Goal: Book appointment/travel/reservation

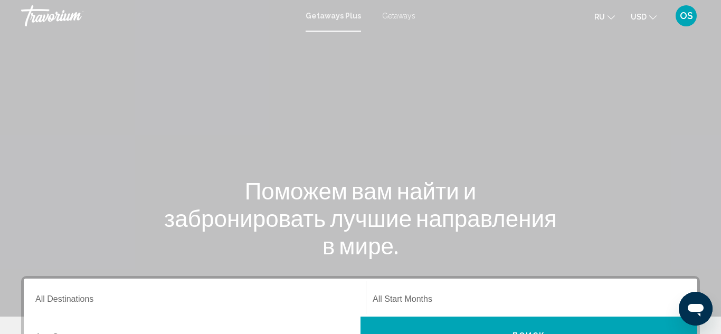
click at [395, 17] on span "Getaways" at bounding box center [398, 16] width 33 height 8
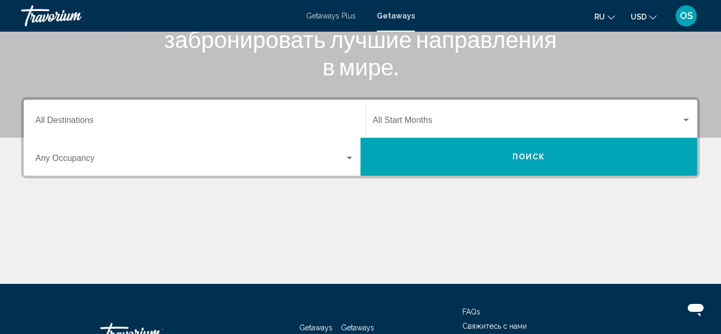
scroll to position [182, 0]
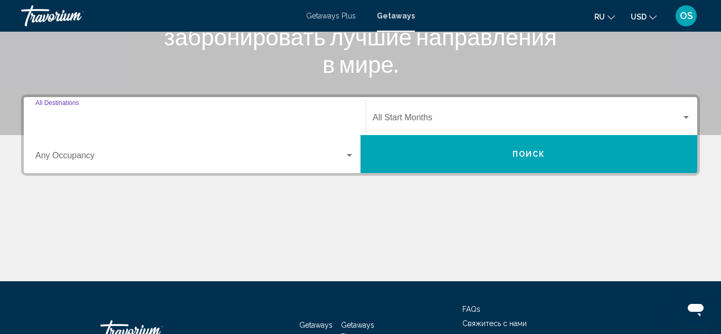
click at [101, 124] on input "Destination All Destinations" at bounding box center [194, 120] width 319 height 10
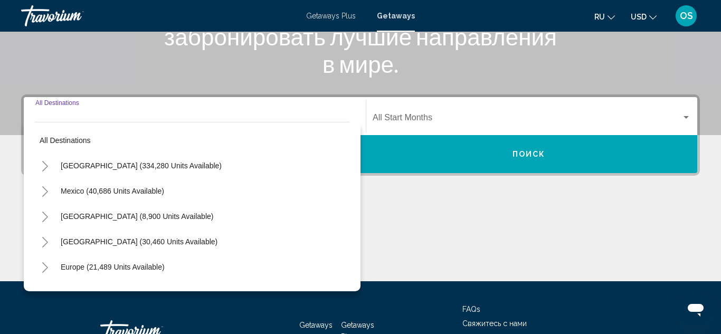
scroll to position [242, 0]
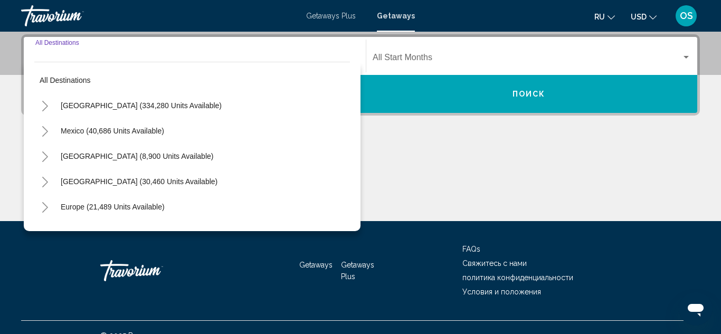
click at [233, 166] on div "[GEOGRAPHIC_DATA] (8,900 units available)" at bounding box center [192, 156] width 316 height 25
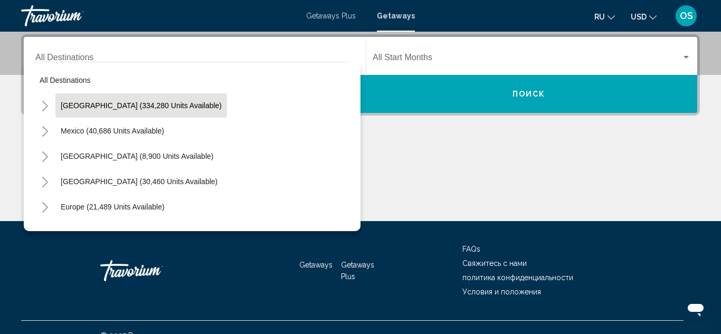
click at [161, 109] on span "[GEOGRAPHIC_DATA] (334,280 units available)" at bounding box center [141, 105] width 161 height 8
type input "**********"
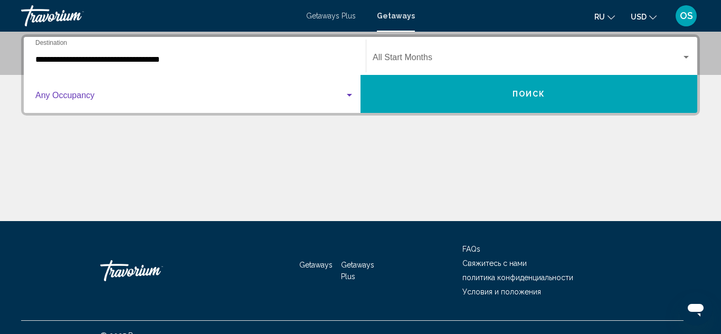
click at [178, 98] on span "Search widget" at bounding box center [189, 98] width 309 height 10
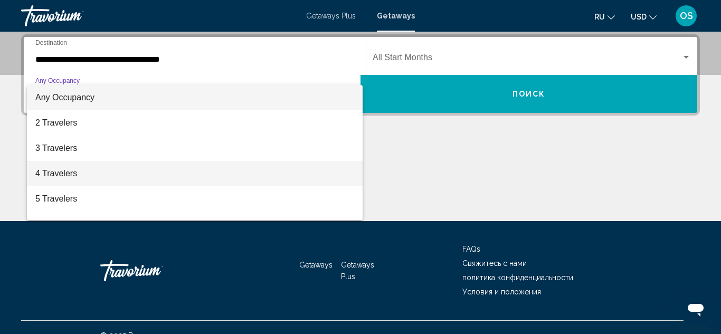
click at [125, 174] on span "4 Travelers" at bounding box center [194, 173] width 319 height 25
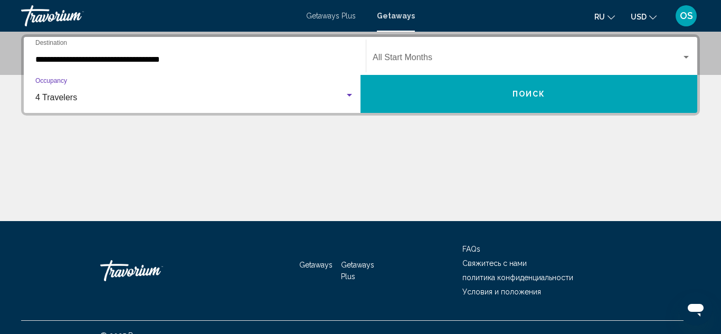
click at [514, 55] on span "Search widget" at bounding box center [527, 60] width 309 height 10
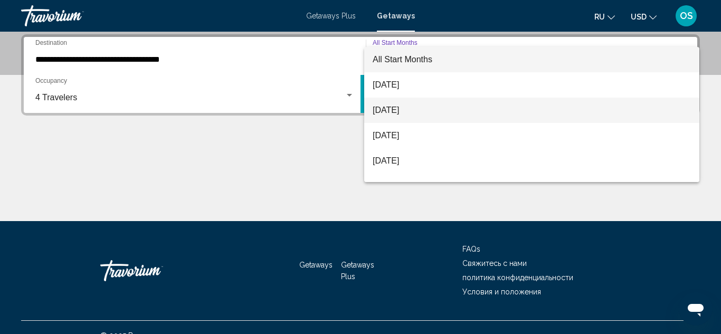
click at [427, 115] on span "October 2025" at bounding box center [532, 110] width 318 height 25
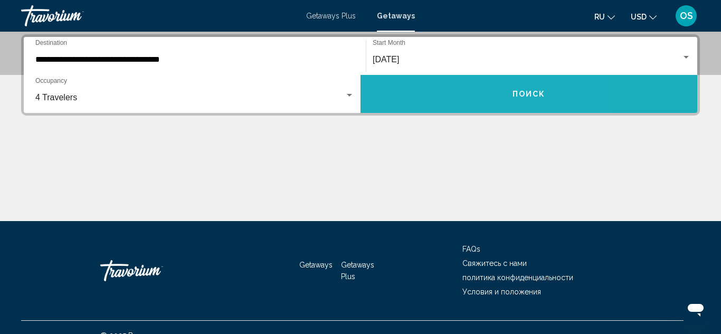
click at [454, 103] on button "Поиск" at bounding box center [529, 94] width 337 height 38
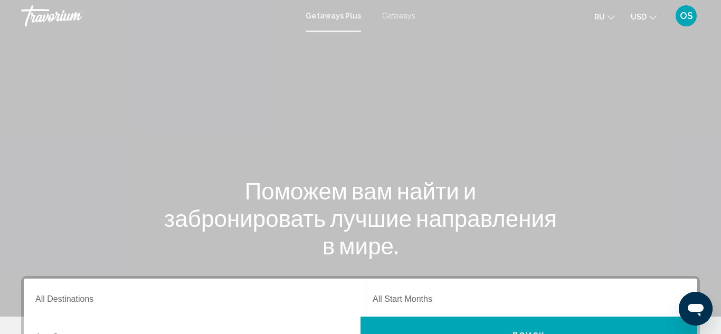
click at [401, 14] on span "Getaways" at bounding box center [398, 16] width 33 height 8
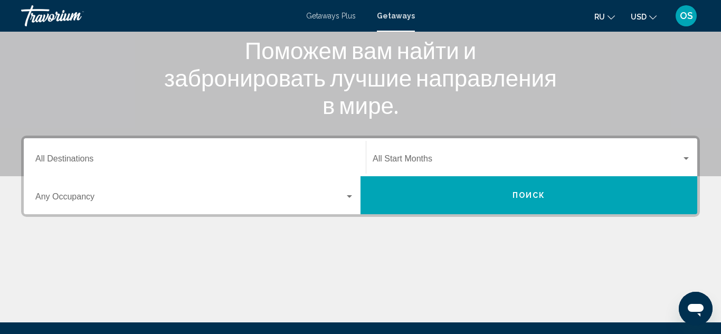
scroll to position [142, 0]
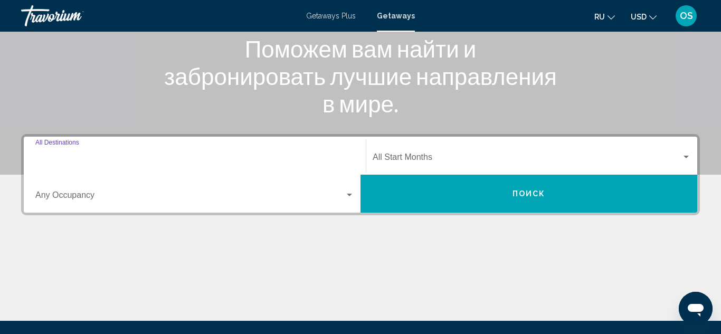
click at [70, 159] on input "Destination All Destinations" at bounding box center [194, 160] width 319 height 10
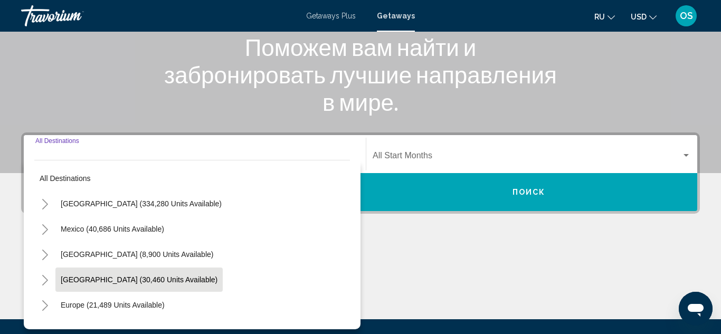
scroll to position [242, 0]
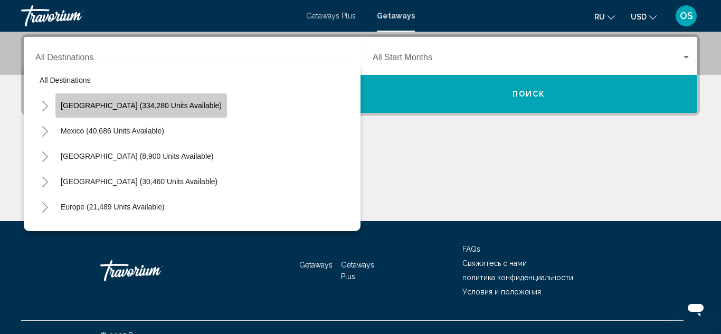
click at [145, 116] on button "[GEOGRAPHIC_DATA] (334,280 units available)" at bounding box center [141, 105] width 172 height 24
type input "**********"
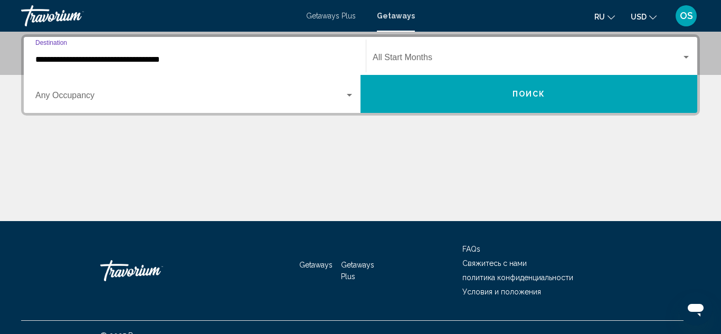
click at [326, 101] on span "Search widget" at bounding box center [189, 98] width 309 height 10
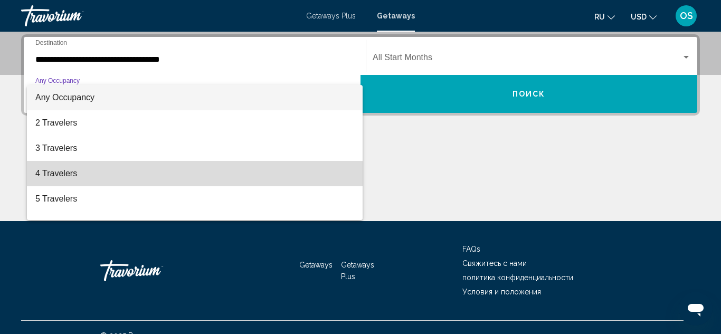
click at [93, 178] on span "4 Travelers" at bounding box center [194, 173] width 319 height 25
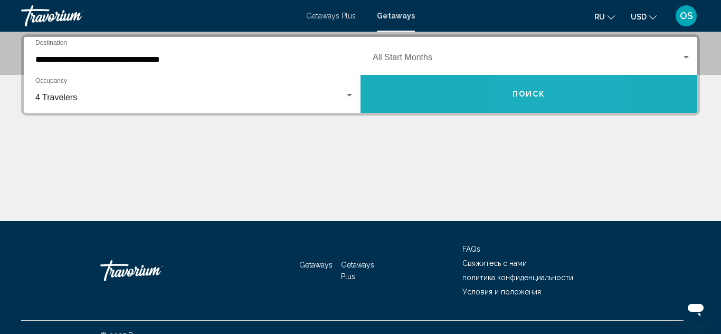
click at [541, 92] on span "Поиск" at bounding box center [529, 94] width 33 height 8
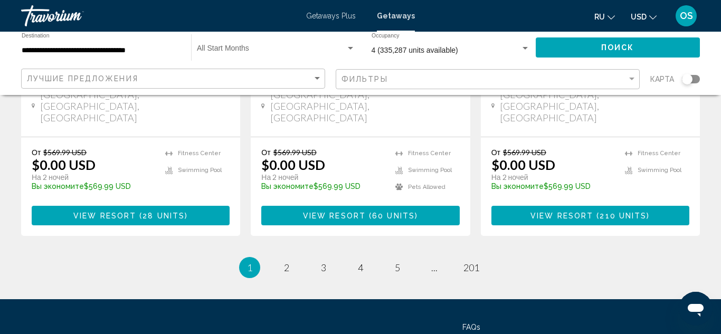
scroll to position [1483, 0]
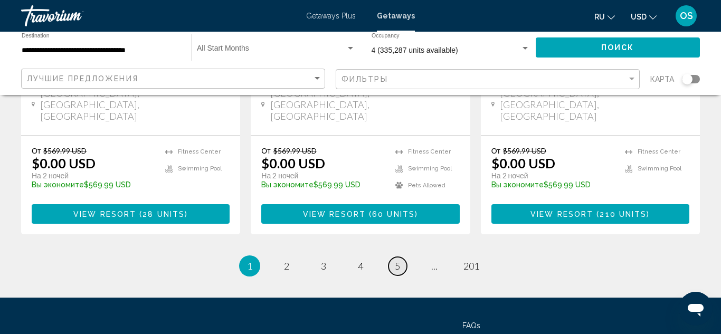
click at [397, 260] on span "5" at bounding box center [397, 266] width 5 height 12
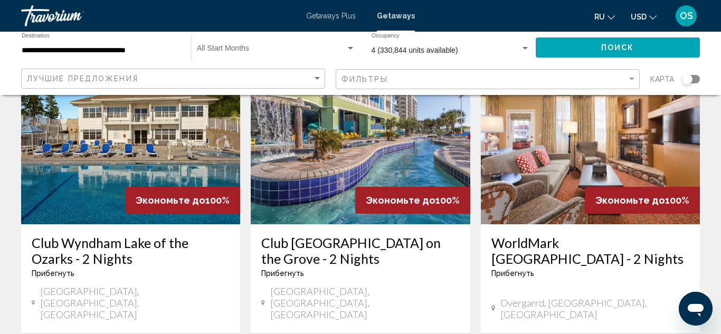
scroll to position [87, 0]
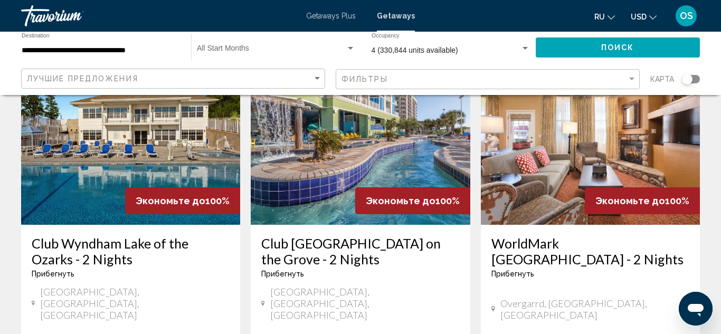
click at [390, 129] on img "Main content" at bounding box center [360, 140] width 219 height 169
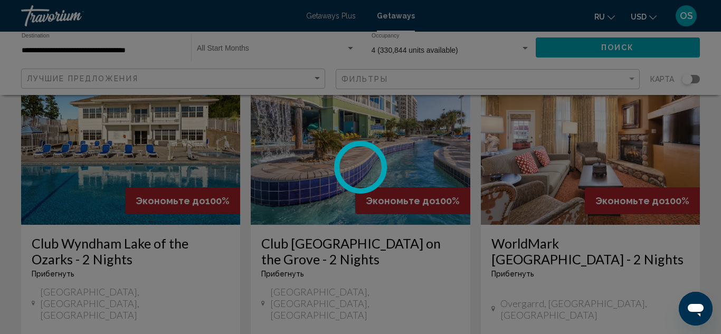
scroll to position [116, 0]
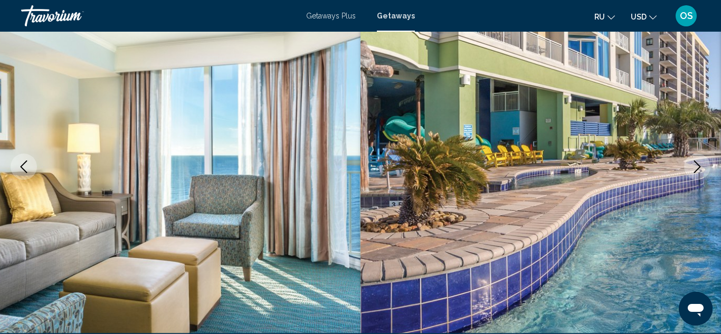
click at [696, 164] on icon "Next image" at bounding box center [697, 167] width 13 height 13
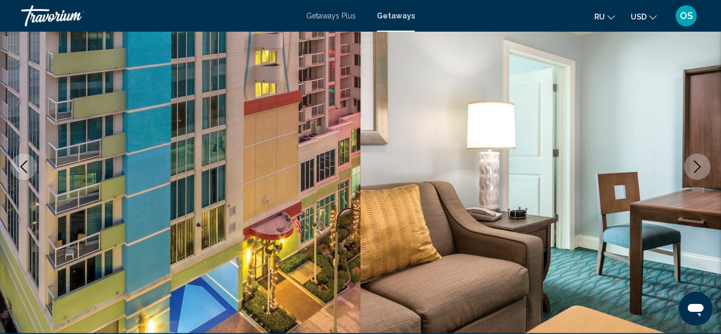
click at [696, 164] on icon "Next image" at bounding box center [697, 167] width 13 height 13
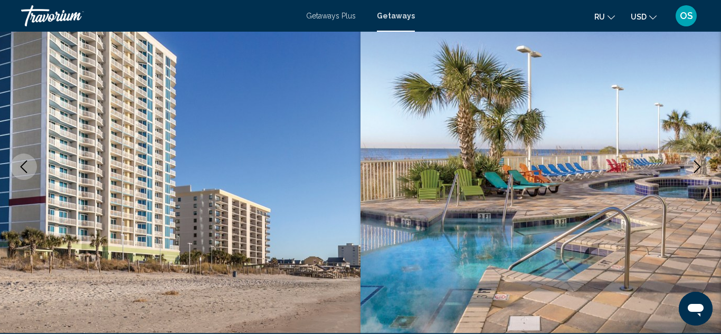
click at [696, 164] on icon "Next image" at bounding box center [697, 167] width 13 height 13
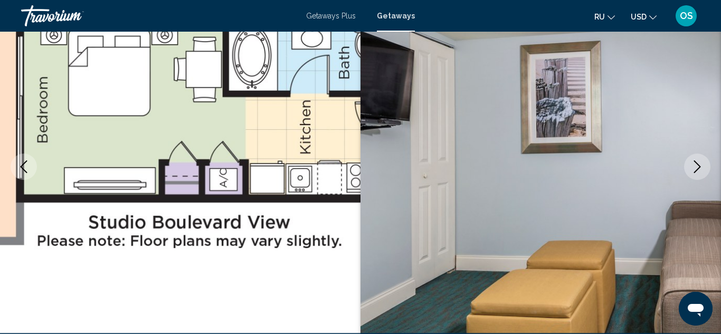
click at [696, 164] on icon "Next image" at bounding box center [697, 167] width 13 height 13
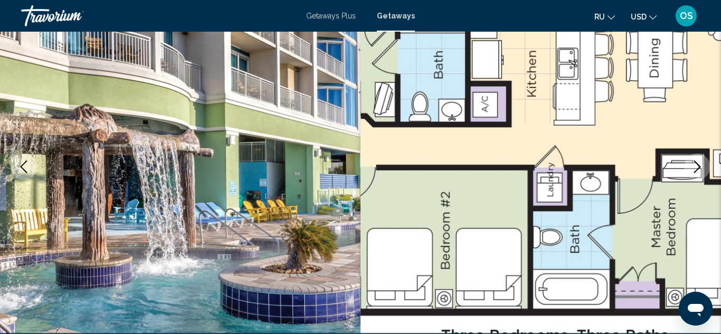
click at [696, 164] on icon "Next image" at bounding box center [697, 167] width 13 height 13
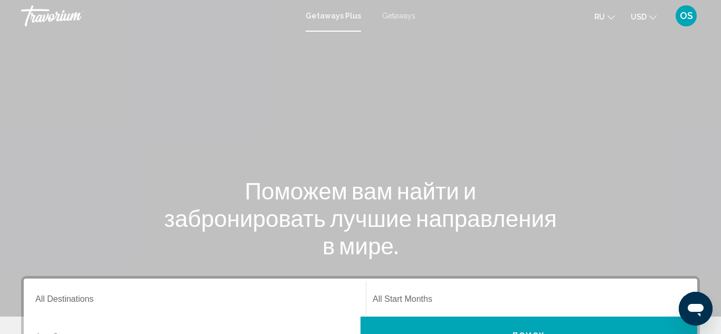
click at [400, 15] on span "Getaways" at bounding box center [398, 16] width 33 height 8
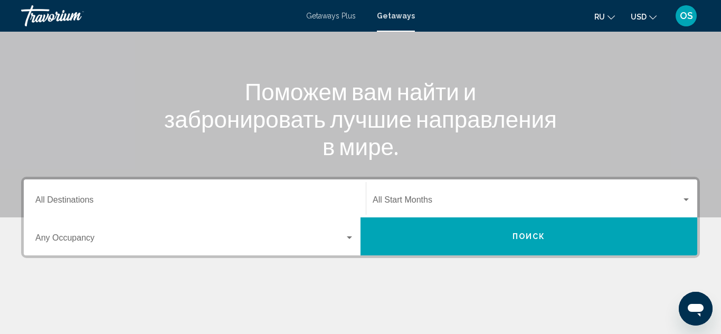
scroll to position [101, 0]
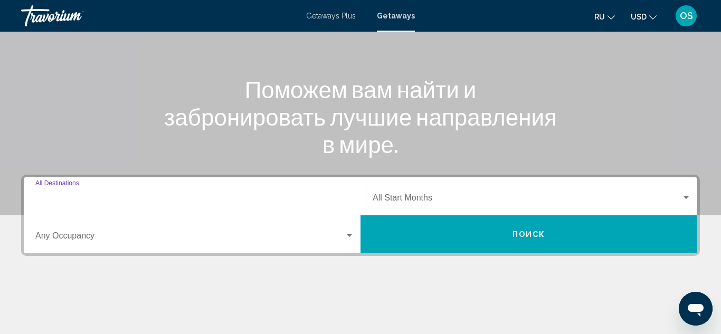
click at [101, 202] on input "Destination All Destinations" at bounding box center [194, 200] width 319 height 10
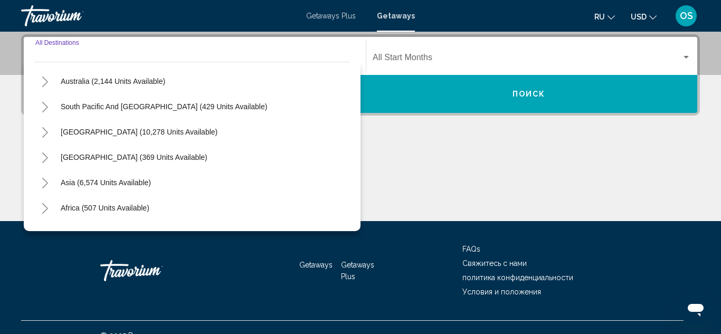
scroll to position [171, 0]
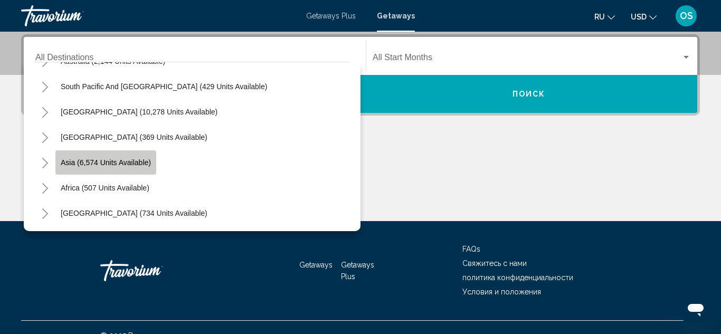
click at [148, 165] on span "Asia (6,574 units available)" at bounding box center [106, 162] width 90 height 8
type input "**********"
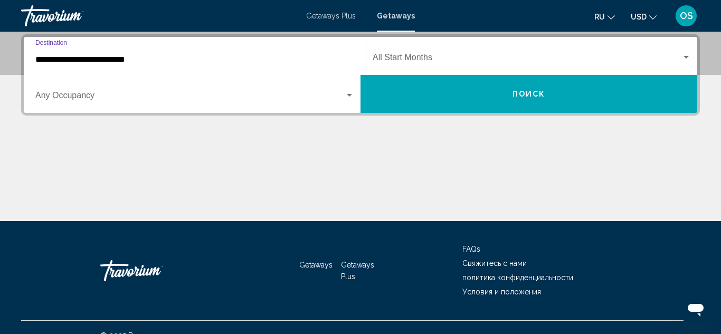
click at [176, 94] on span "Search widget" at bounding box center [189, 98] width 309 height 10
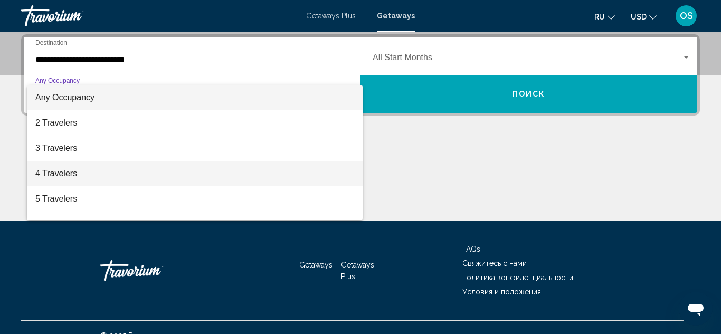
click at [90, 176] on span "4 Travelers" at bounding box center [194, 173] width 319 height 25
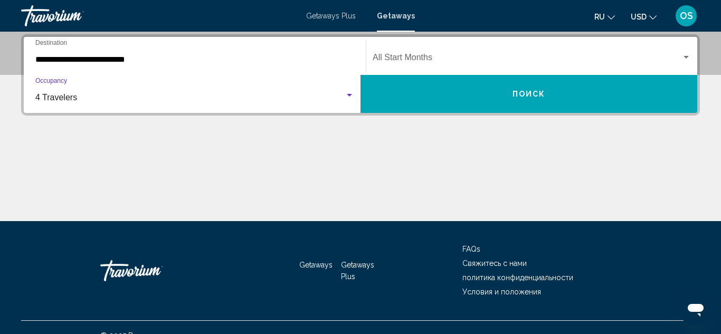
click at [440, 94] on button "Поиск" at bounding box center [529, 94] width 337 height 38
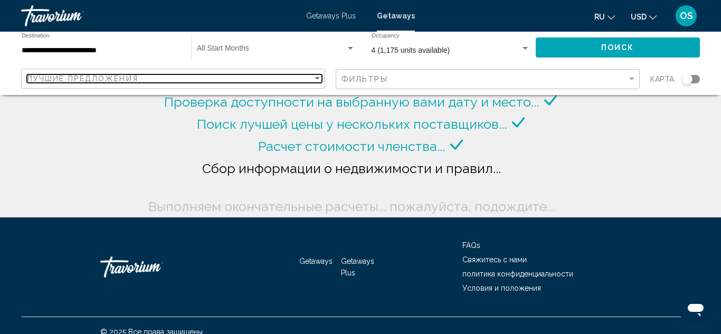
click at [302, 82] on div "Лучшие предложения" at bounding box center [170, 78] width 286 height 8
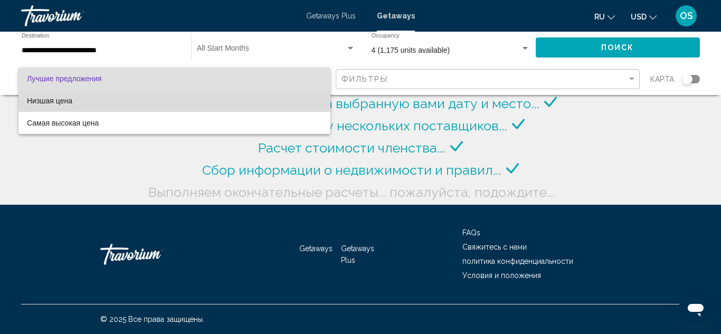
click at [278, 101] on span "Низшая цена" at bounding box center [174, 101] width 295 height 22
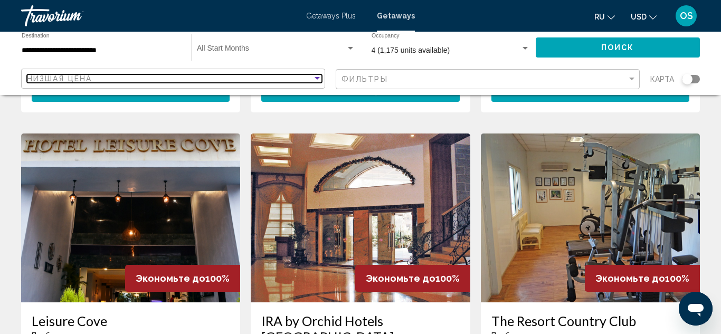
scroll to position [777, 0]
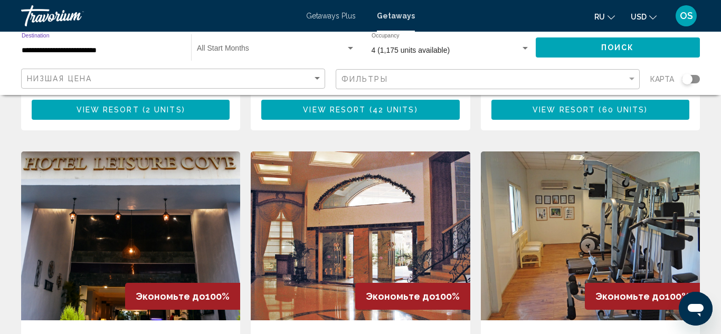
click at [106, 50] on input "**********" at bounding box center [101, 50] width 159 height 8
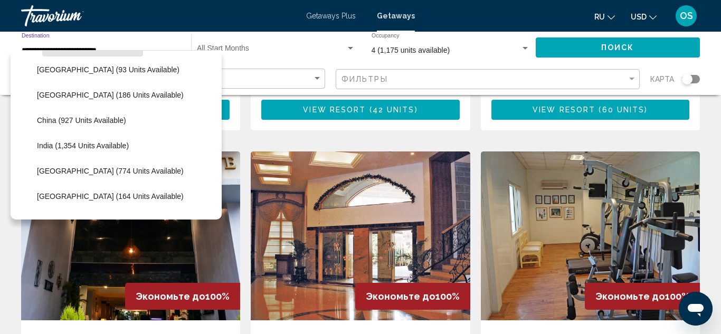
scroll to position [281, 0]
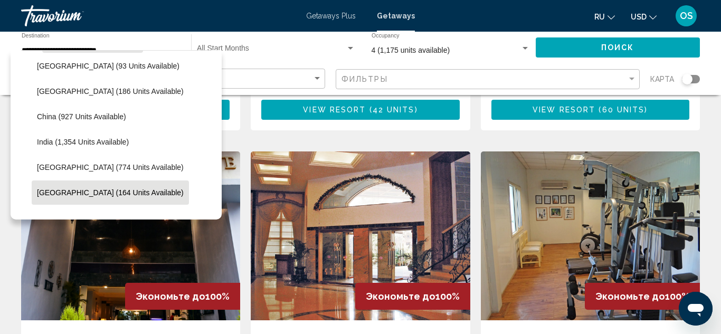
drag, startPoint x: 101, startPoint y: 123, endPoint x: 101, endPoint y: 184, distance: 61.8
click at [101, 184] on ul "Bangladesh (93 units available) Cambodia (186 units available) China (927 units…" at bounding box center [116, 230] width 190 height 355
click at [101, 185] on button "Japan (164 units available)" at bounding box center [110, 193] width 157 height 24
type input "**********"
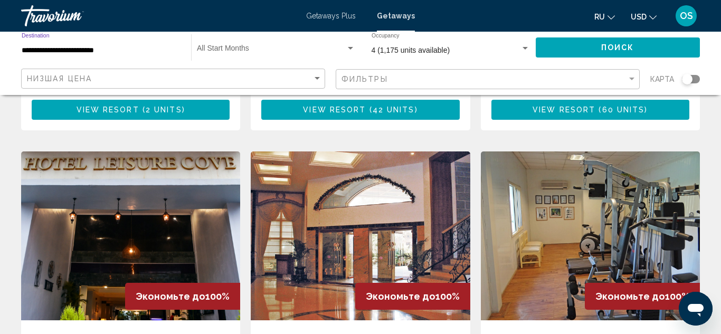
click at [577, 42] on button "Поиск" at bounding box center [618, 47] width 165 height 20
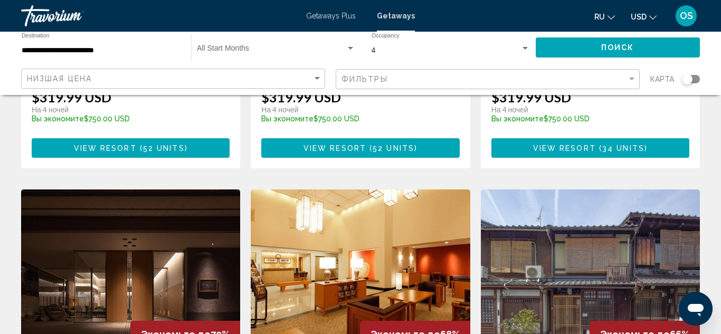
scroll to position [1136, 0]
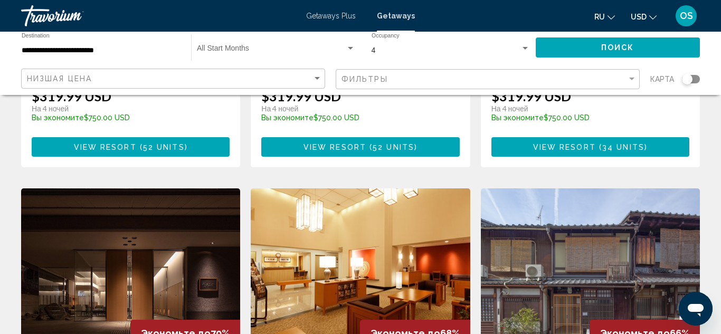
click at [352, 241] on img "Main content" at bounding box center [360, 273] width 219 height 169
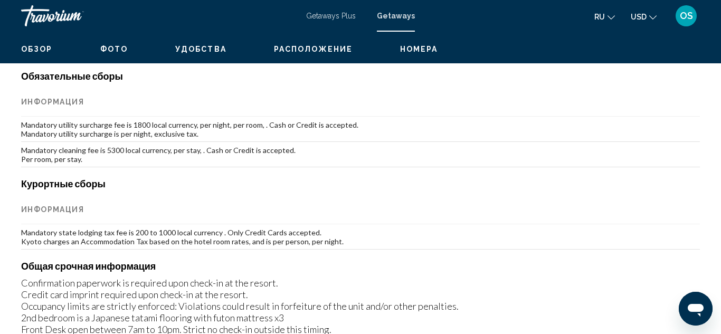
scroll to position [116, 0]
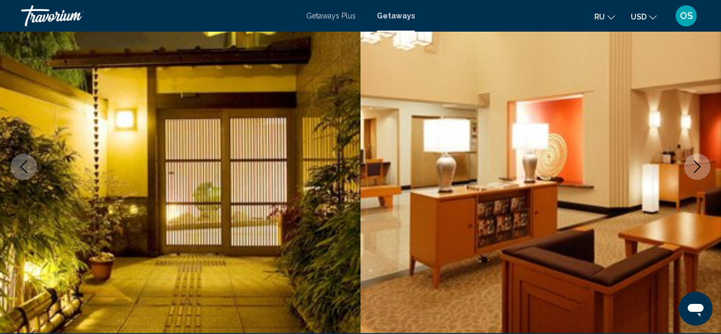
click at [704, 176] on button "Next image" at bounding box center [697, 167] width 26 height 26
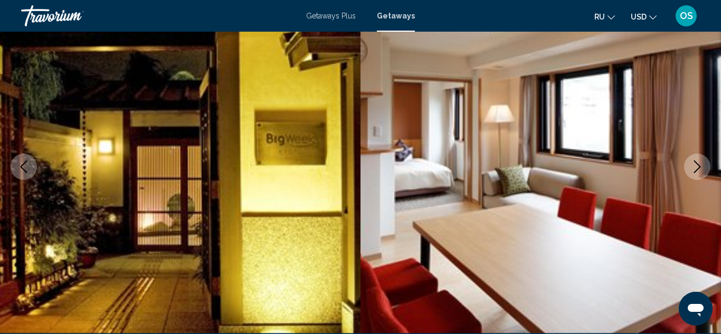
click at [704, 176] on button "Next image" at bounding box center [697, 167] width 26 height 26
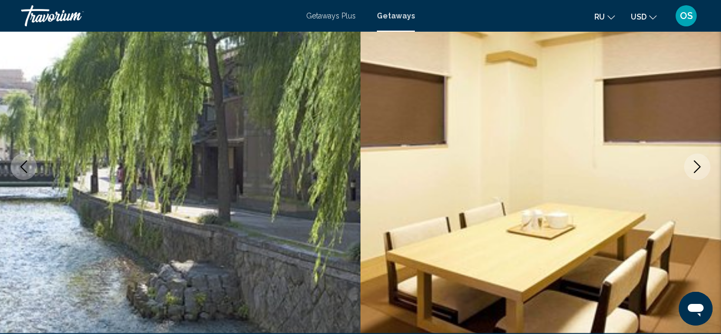
click at [704, 176] on button "Next image" at bounding box center [697, 167] width 26 height 26
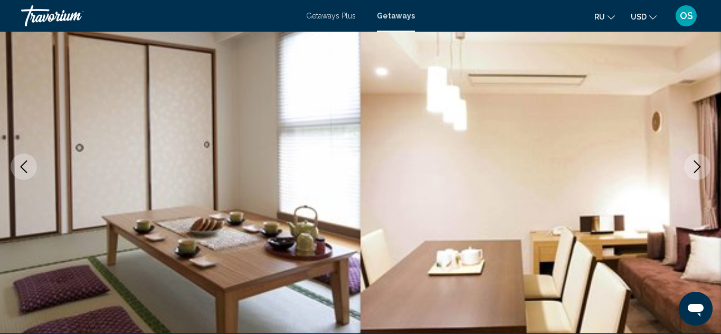
click at [704, 176] on button "Next image" at bounding box center [697, 167] width 26 height 26
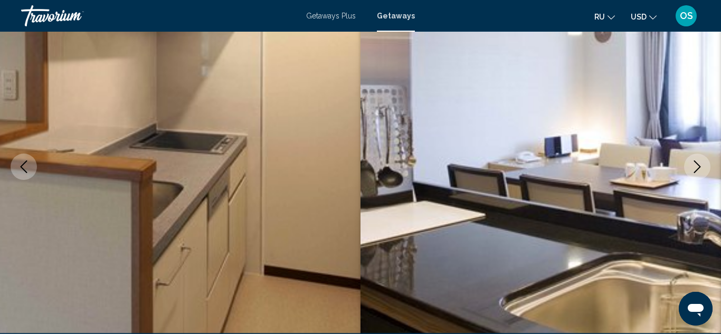
click at [704, 176] on button "Next image" at bounding box center [697, 167] width 26 height 26
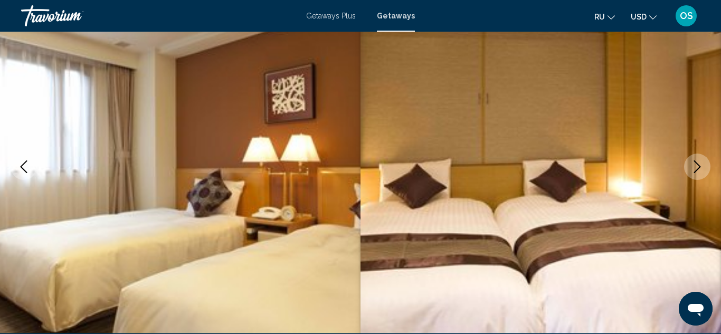
click at [704, 176] on button "Next image" at bounding box center [697, 167] width 26 height 26
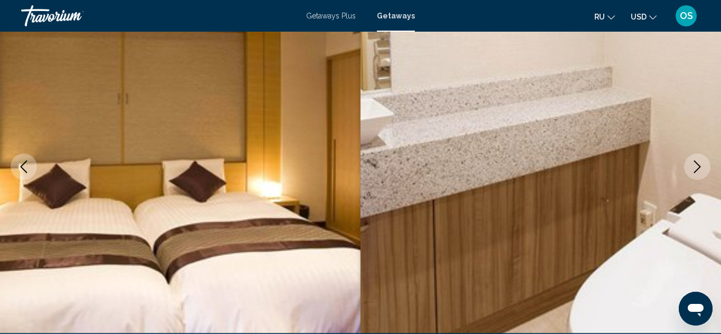
click at [704, 176] on button "Next image" at bounding box center [697, 167] width 26 height 26
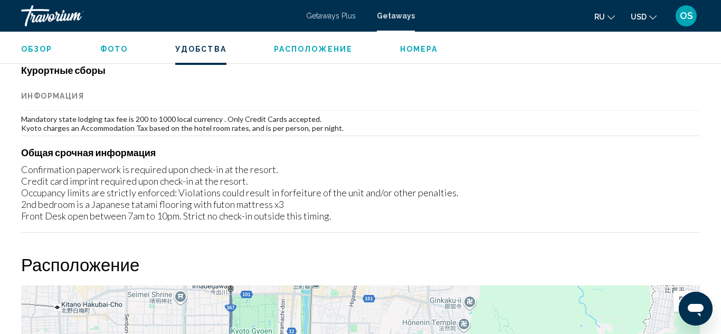
scroll to position [1256, 0]
